Goal: Obtain resource: Obtain resource

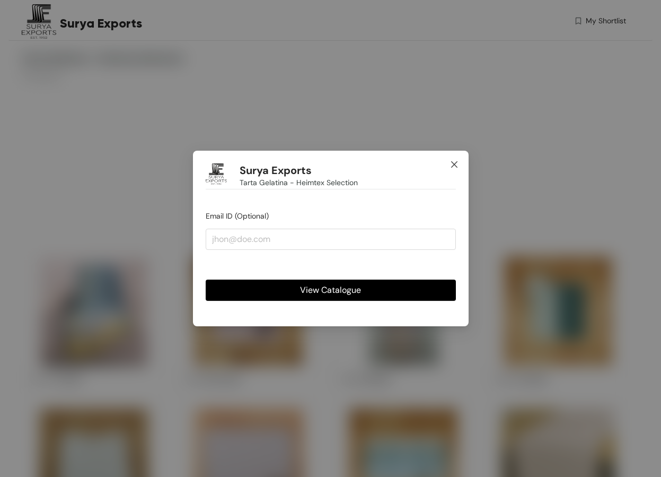
click at [452, 165] on icon "close" at bounding box center [454, 164] width 8 height 8
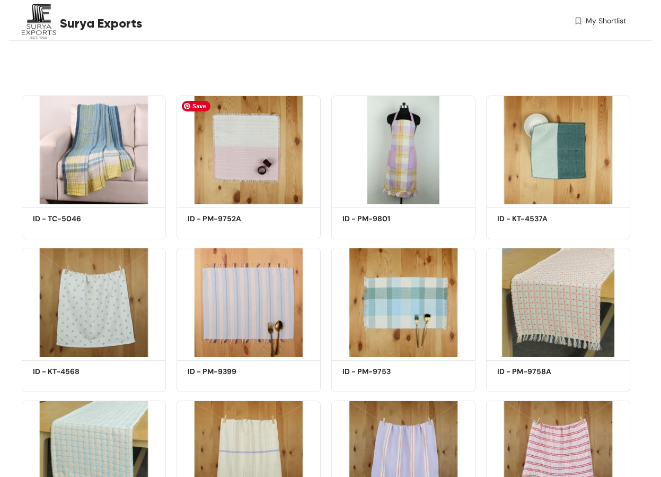
scroll to position [568, 0]
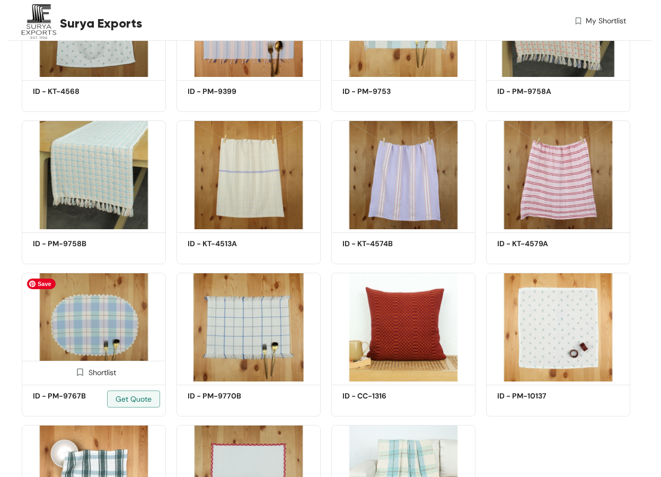
click at [111, 324] on img at bounding box center [94, 327] width 144 height 109
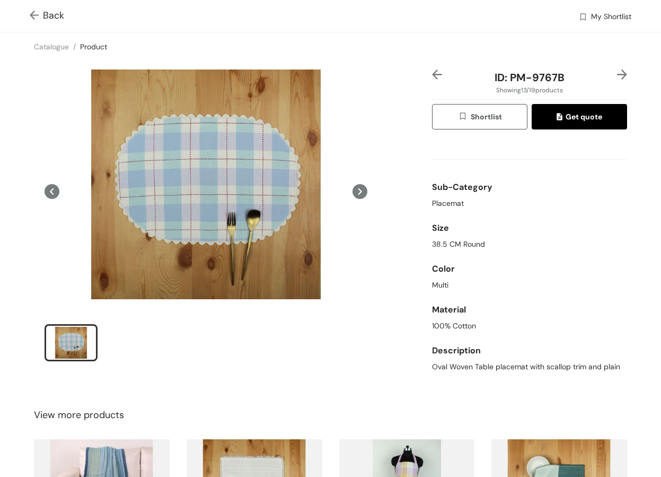
click at [525, 77] on span "ID: PM-9767B" at bounding box center [530, 78] width 70 height 14
copy span "ID: PM-9767B"
